Goal: Transaction & Acquisition: Obtain resource

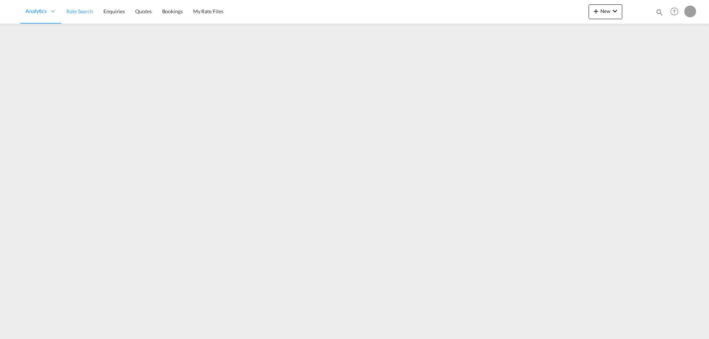
click at [90, 12] on span "Rate Search" at bounding box center [79, 11] width 27 height 6
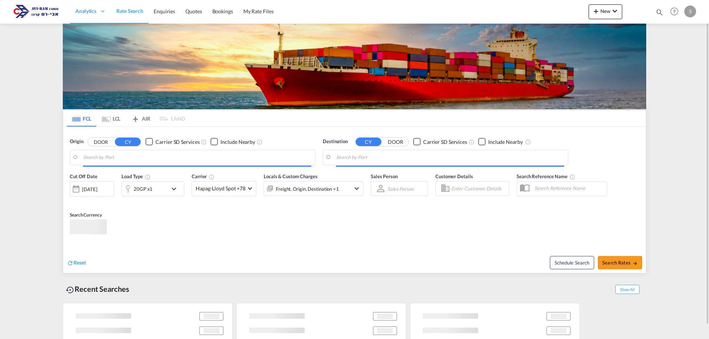
type input "[GEOGRAPHIC_DATA], [GEOGRAPHIC_DATA]"
type input "Ashdod, ILASH"
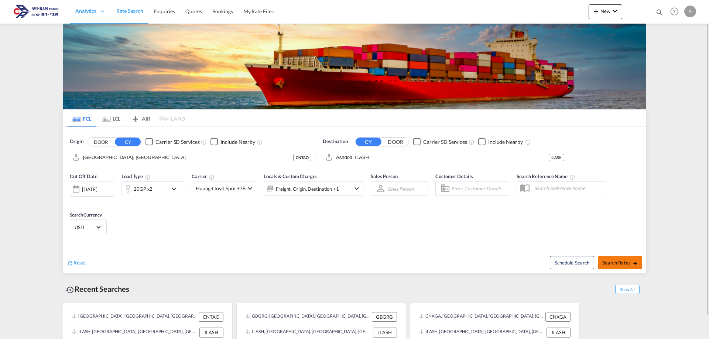
click at [630, 266] on button "Search Rates" at bounding box center [620, 262] width 44 height 13
type input "CNTAO to ILASH / 26 Aug 2025"
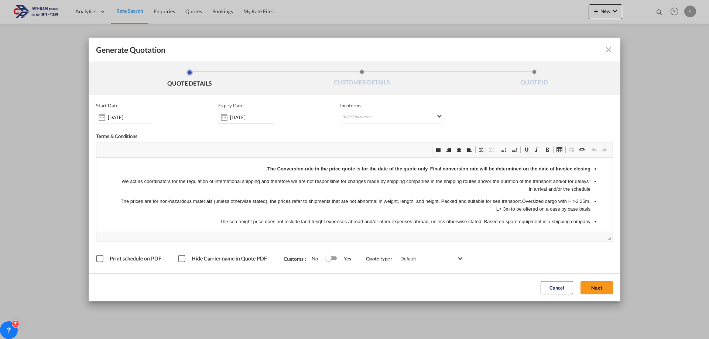
click at [245, 114] on input "31 Aug 2025" at bounding box center [252, 117] width 44 height 6
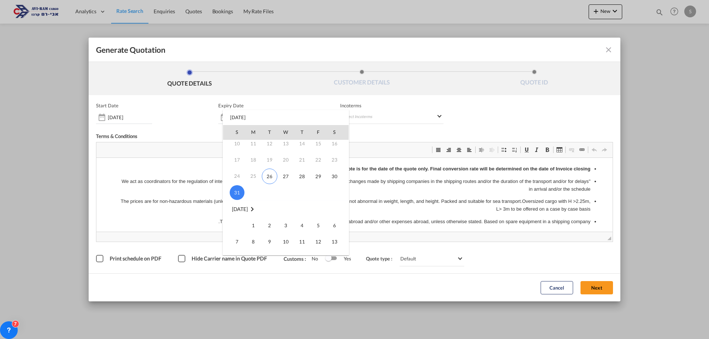
scroll to position [74, 0]
click at [236, 221] on span "14" at bounding box center [237, 221] width 15 height 15
type input "14 Sep 2025"
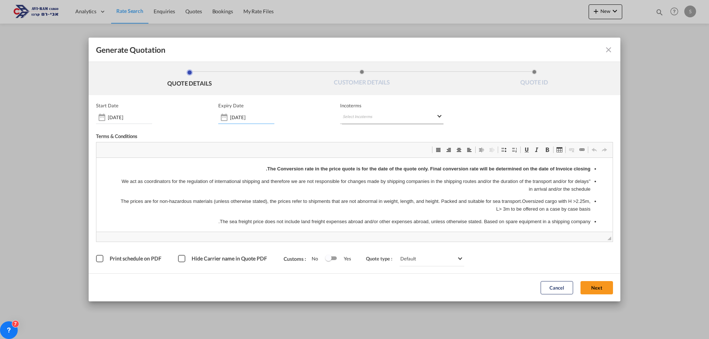
click at [360, 116] on md-select "Select Incoterms DDP - export Delivery Duty Paid DAP - export Delivered at Plac…" at bounding box center [391, 117] width 103 height 13
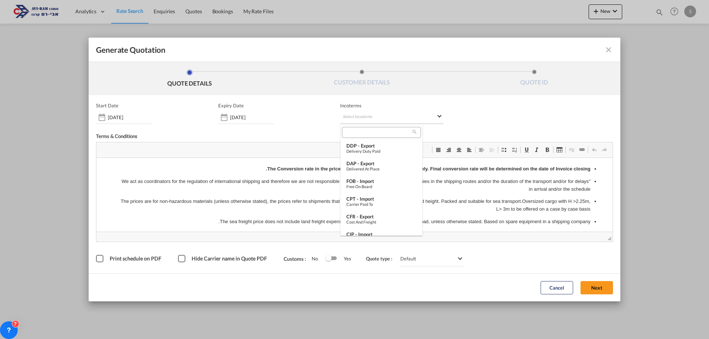
click at [360, 116] on md-backdrop at bounding box center [354, 169] width 709 height 339
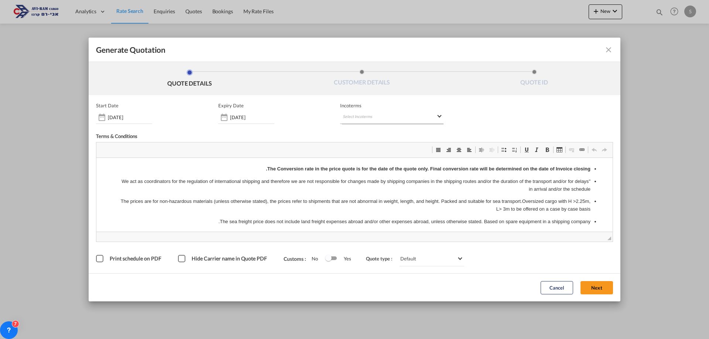
click at [370, 117] on md-select "Select Incoterms" at bounding box center [391, 117] width 103 height 13
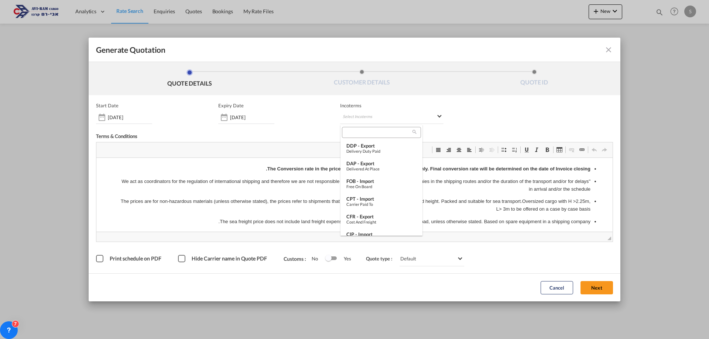
click at [367, 133] on input "search" at bounding box center [378, 132] width 68 height 7
type input "FOB"
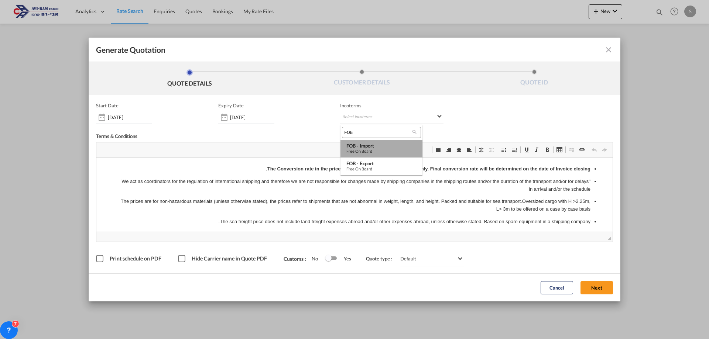
click at [382, 147] on div "FOB - import" at bounding box center [381, 146] width 70 height 6
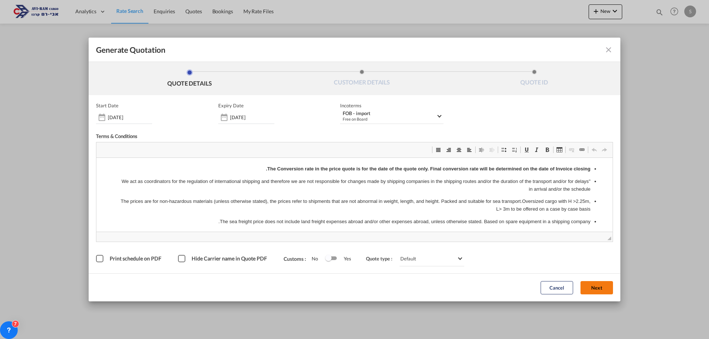
click at [599, 286] on button "Next" at bounding box center [597, 287] width 33 height 13
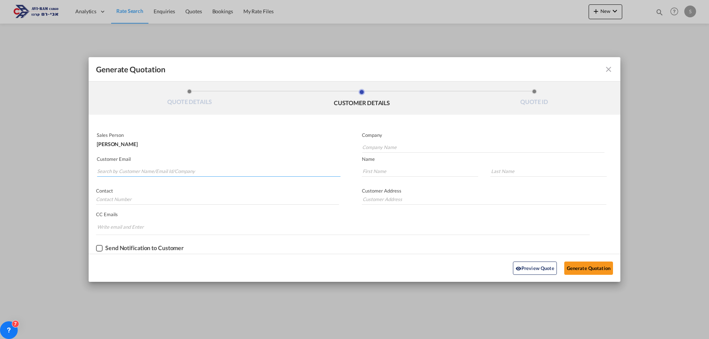
click at [216, 171] on input "Search by Customer Name/Email Id/Company" at bounding box center [218, 171] width 243 height 11
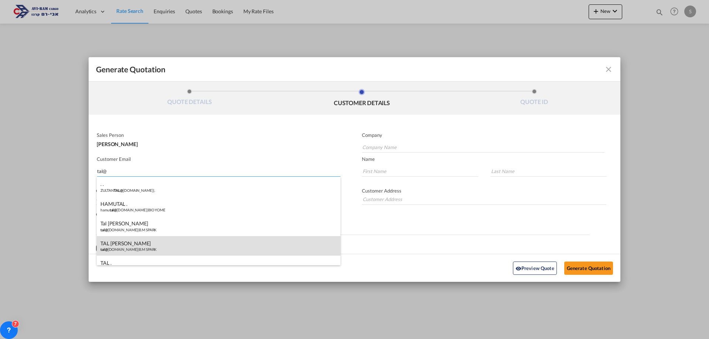
type input "tal@"
click at [171, 243] on div "TAL BEN MOSHE tal@ bmspark.co.il | B.M SPARK" at bounding box center [219, 246] width 244 height 20
type input "B.M SPARK"
type input "tal@bmspark.co.il"
type input "TAL"
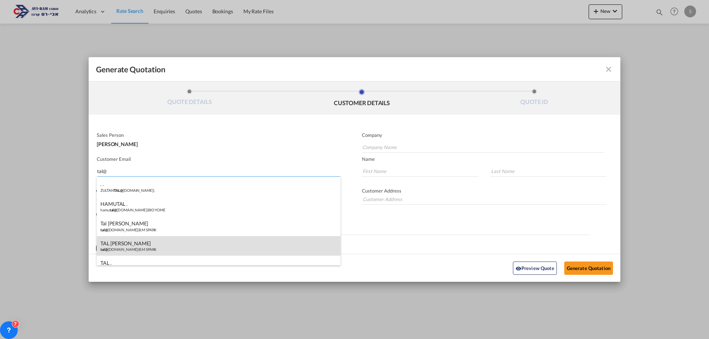
type input "BEN MOSHE"
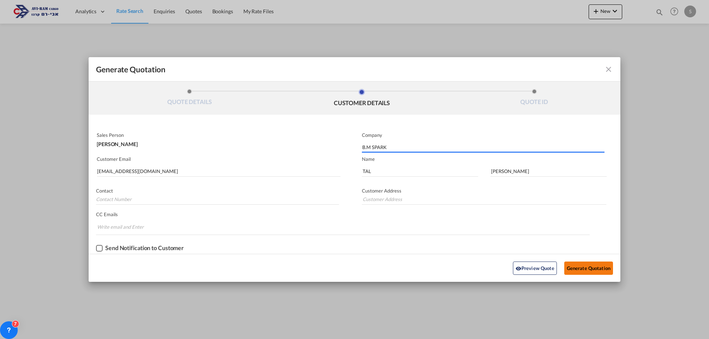
click at [579, 268] on button "Generate Quotation" at bounding box center [588, 268] width 49 height 13
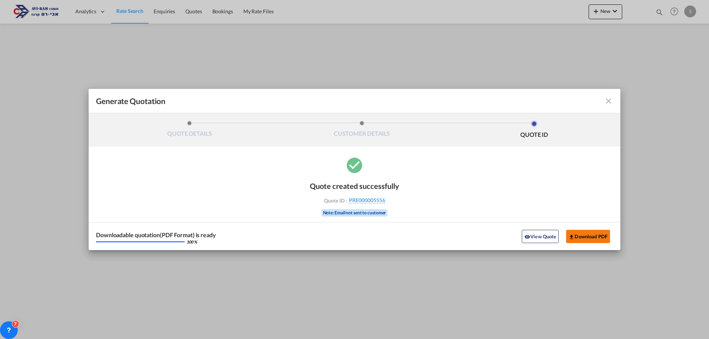
click at [589, 241] on button "Download PDF" at bounding box center [588, 236] width 44 height 13
click at [609, 101] on md-icon "icon-close fg-AAA8AD cursor m-0" at bounding box center [608, 101] width 9 height 9
